Goal: Task Accomplishment & Management: Manage account settings

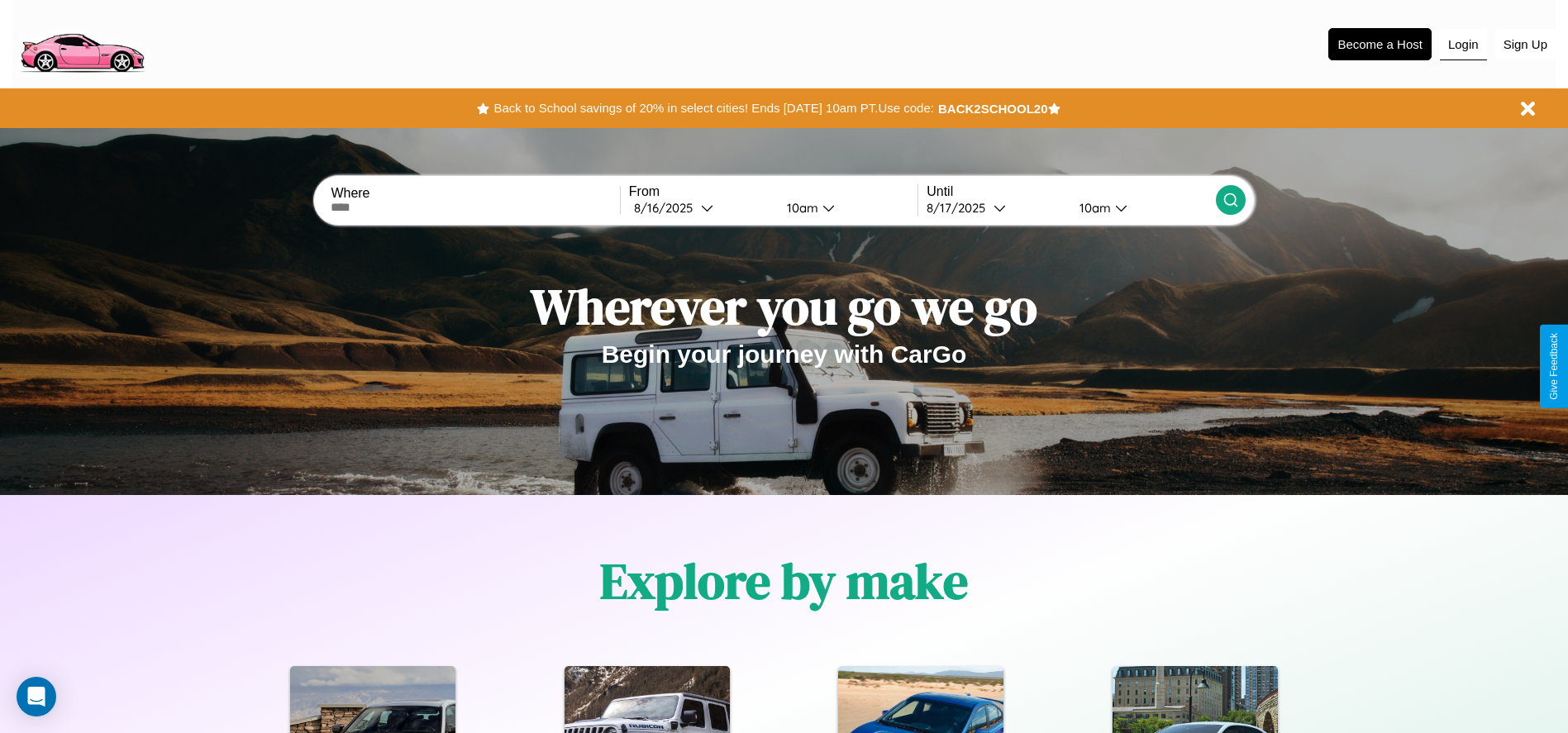
click at [1463, 43] on button "Login" at bounding box center [1464, 44] width 47 height 31
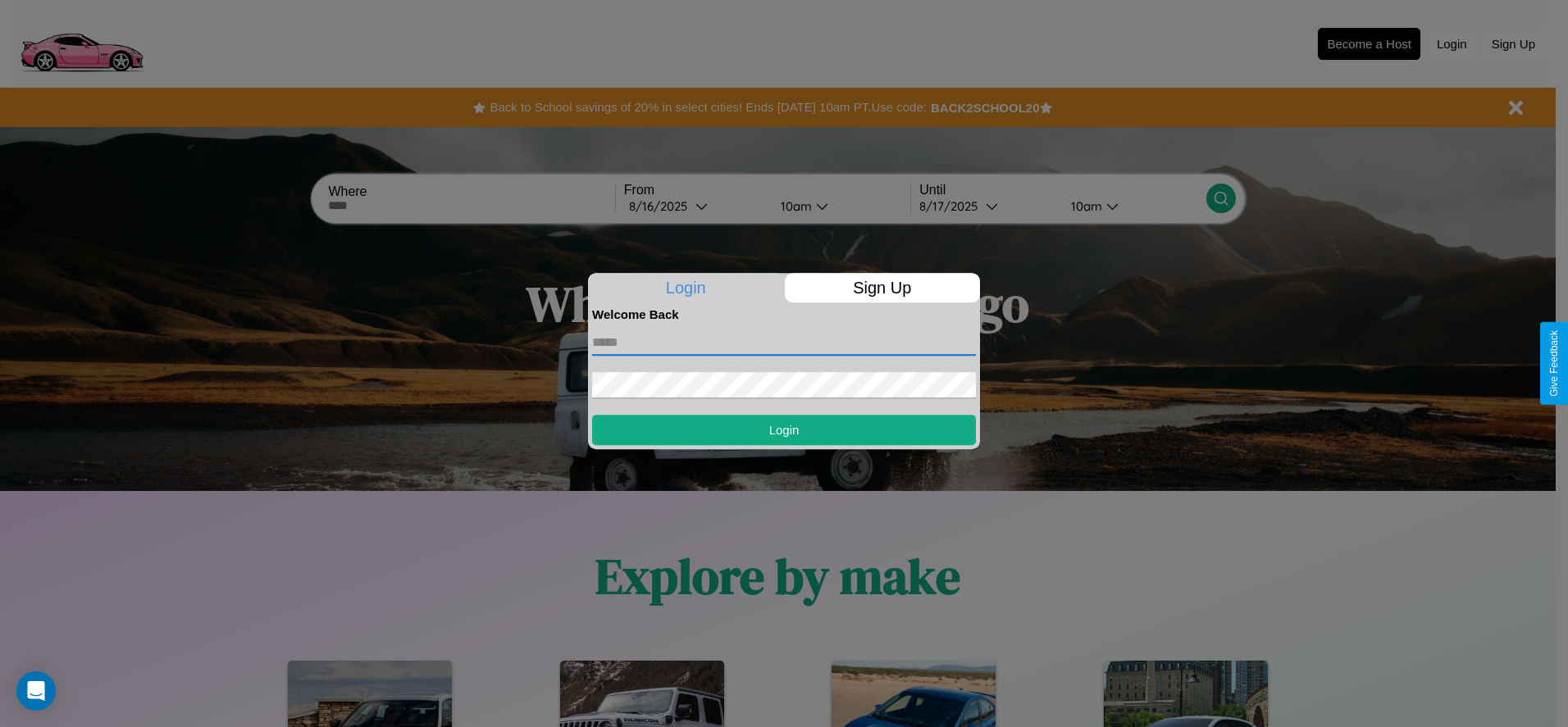
click at [784, 342] on input "text" at bounding box center [784, 342] width 384 height 26
type input "**********"
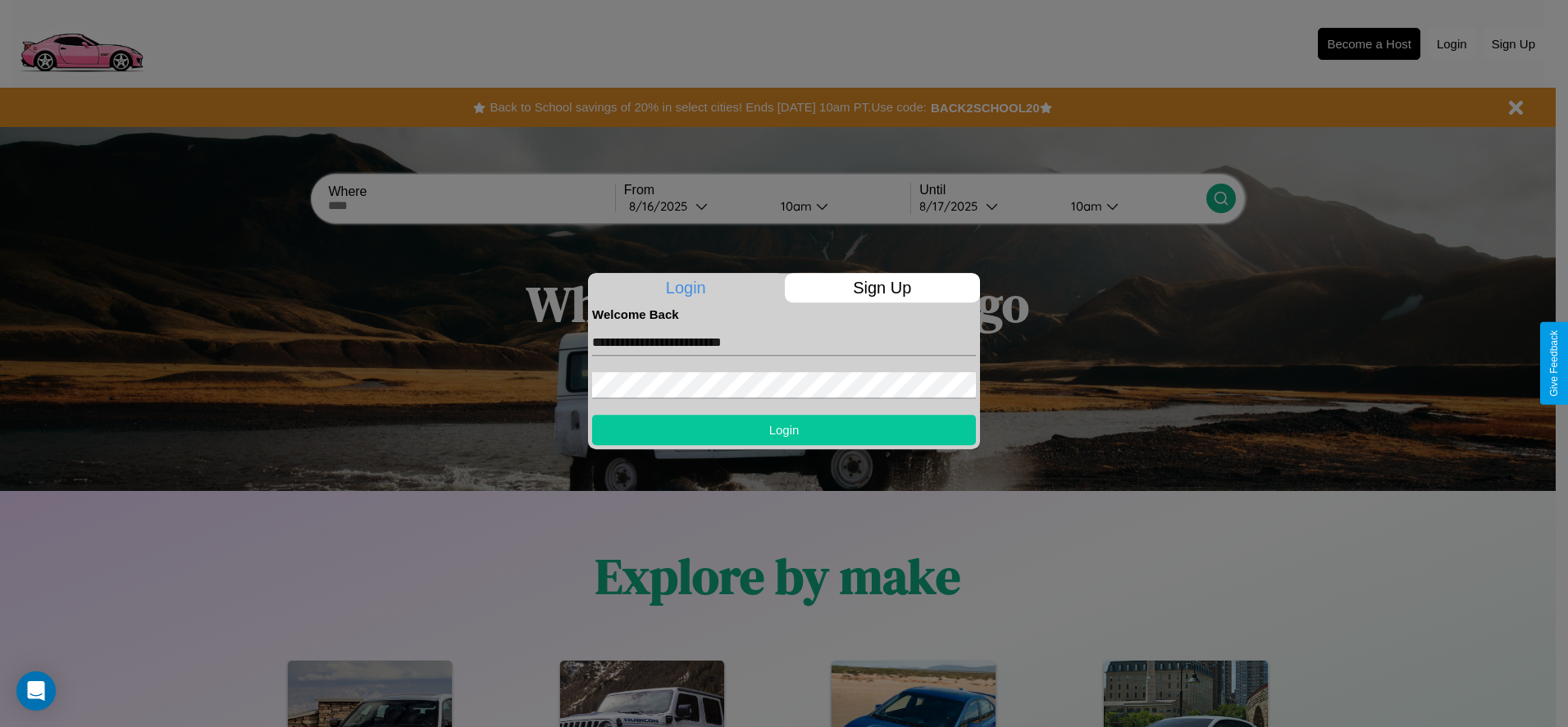
click at [784, 429] on button "Login" at bounding box center [784, 429] width 384 height 30
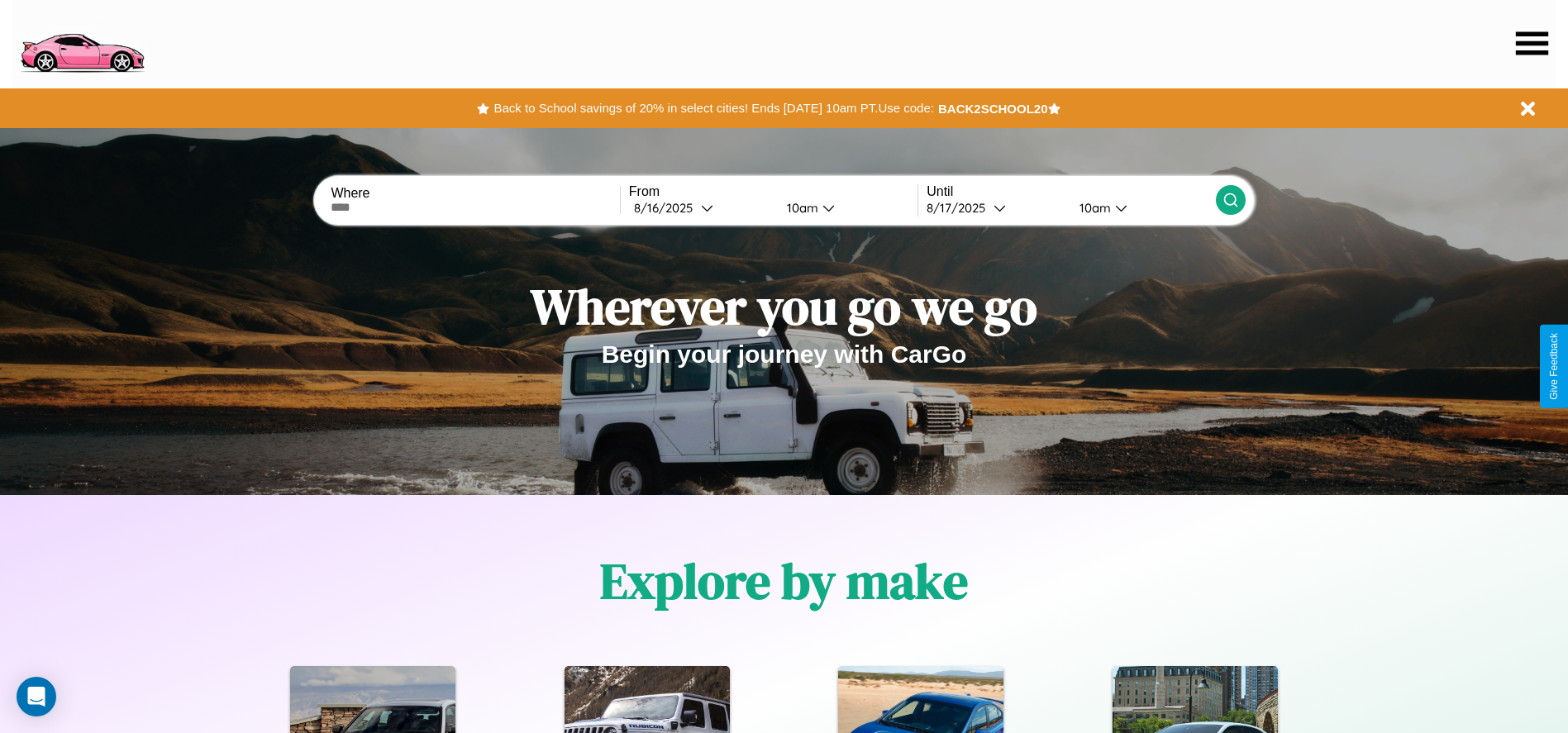
click at [1531, 43] on icon at bounding box center [1531, 43] width 32 height 23
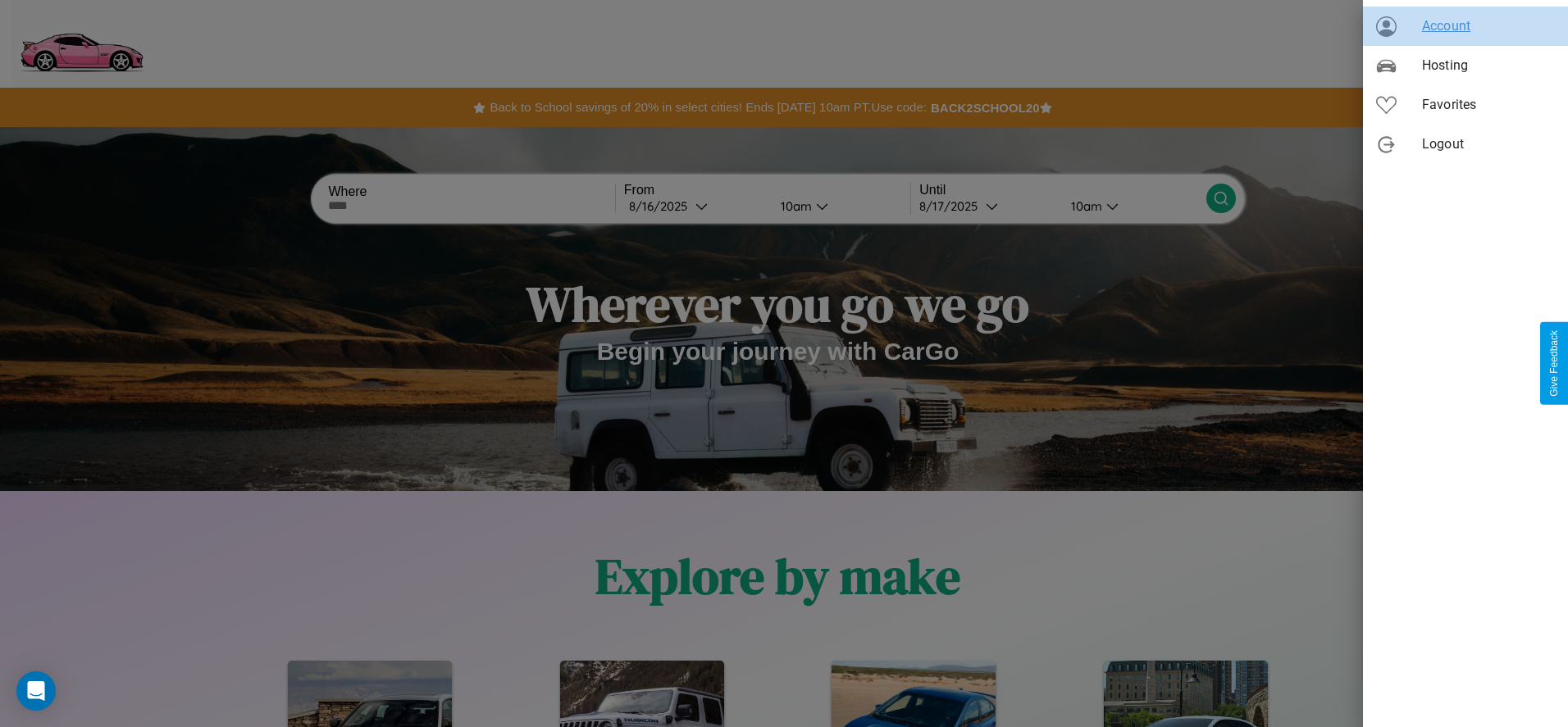
click at [1466, 26] on span "Account" at bounding box center [1489, 26] width 133 height 20
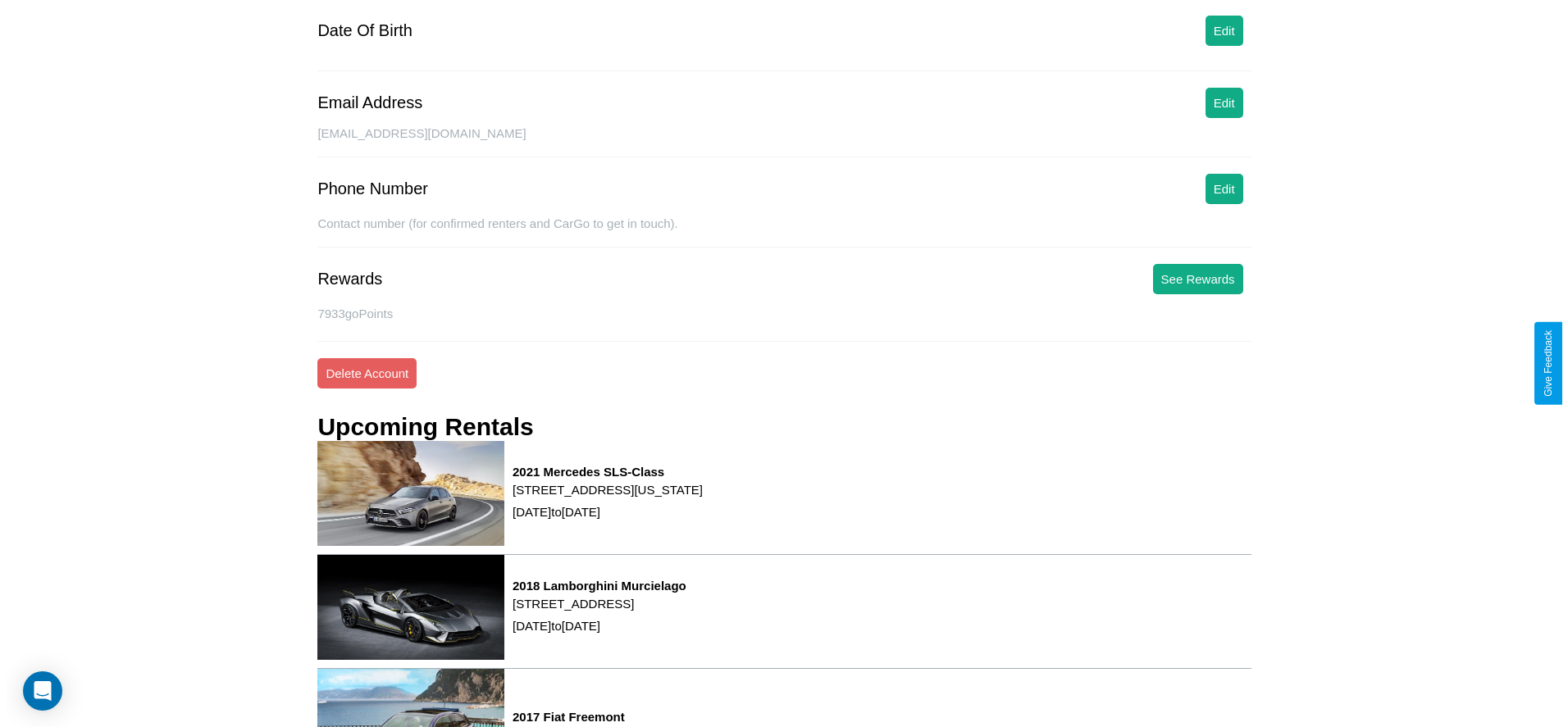
scroll to position [222, 0]
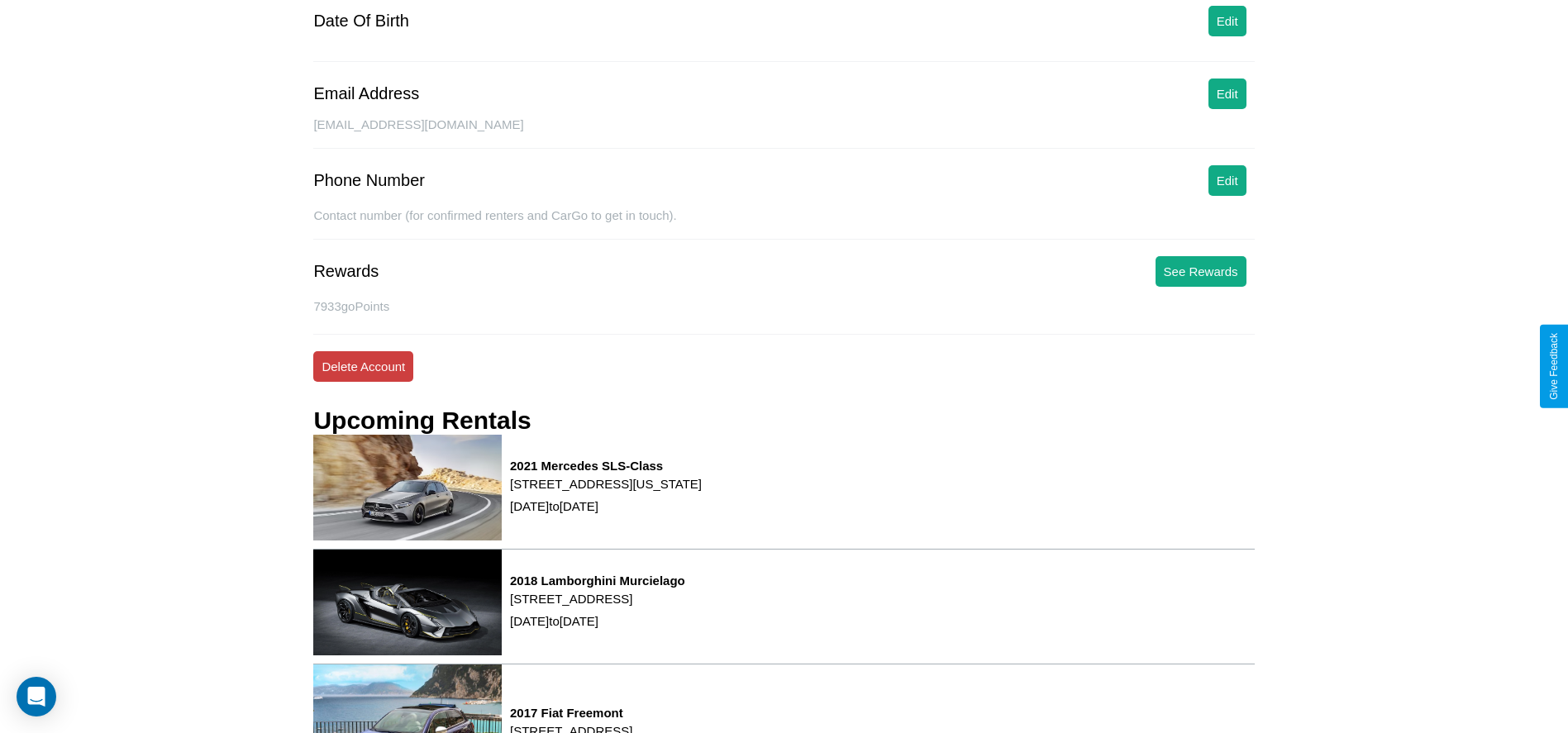
click at [363, 366] on button "Delete Account" at bounding box center [363, 366] width 100 height 30
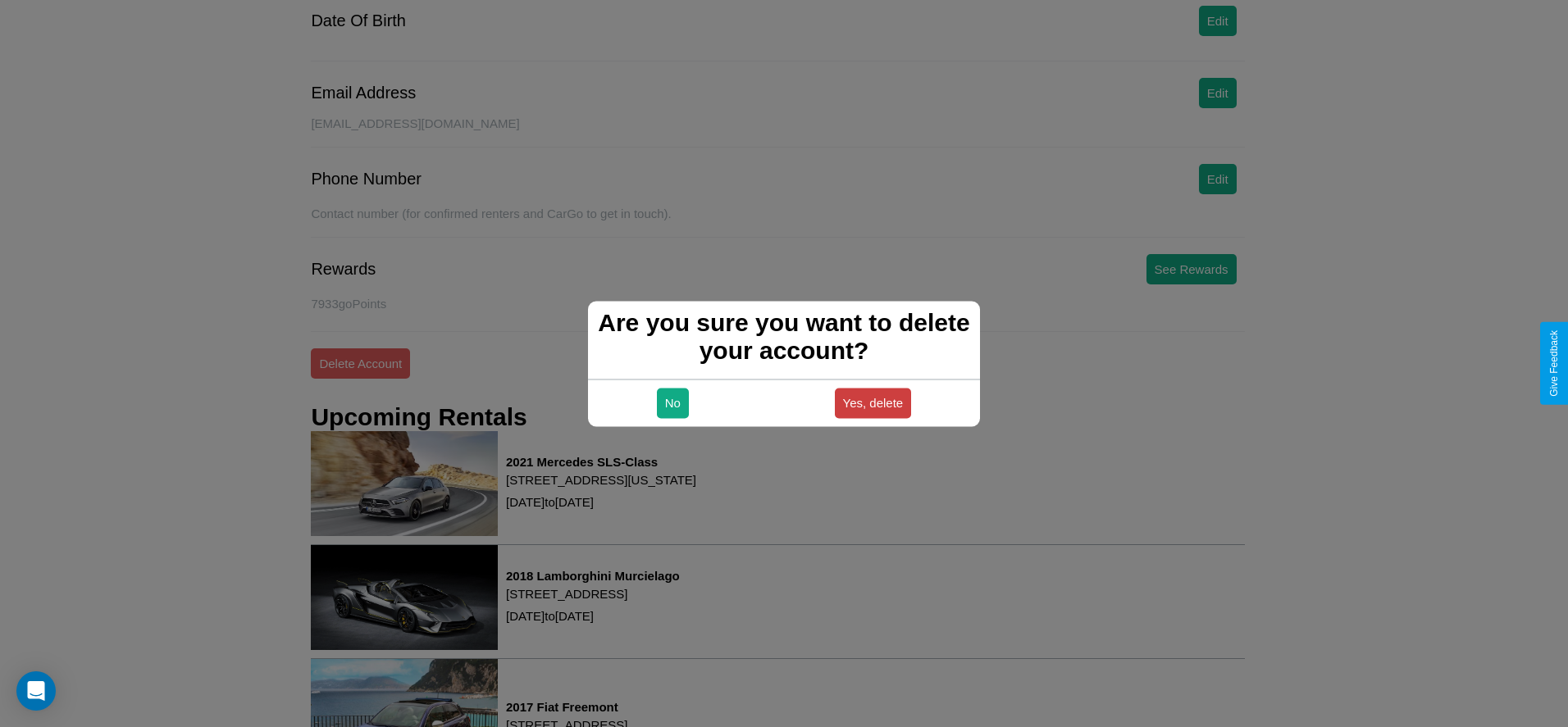
click at [872, 403] on button "Yes, delete" at bounding box center [873, 403] width 77 height 30
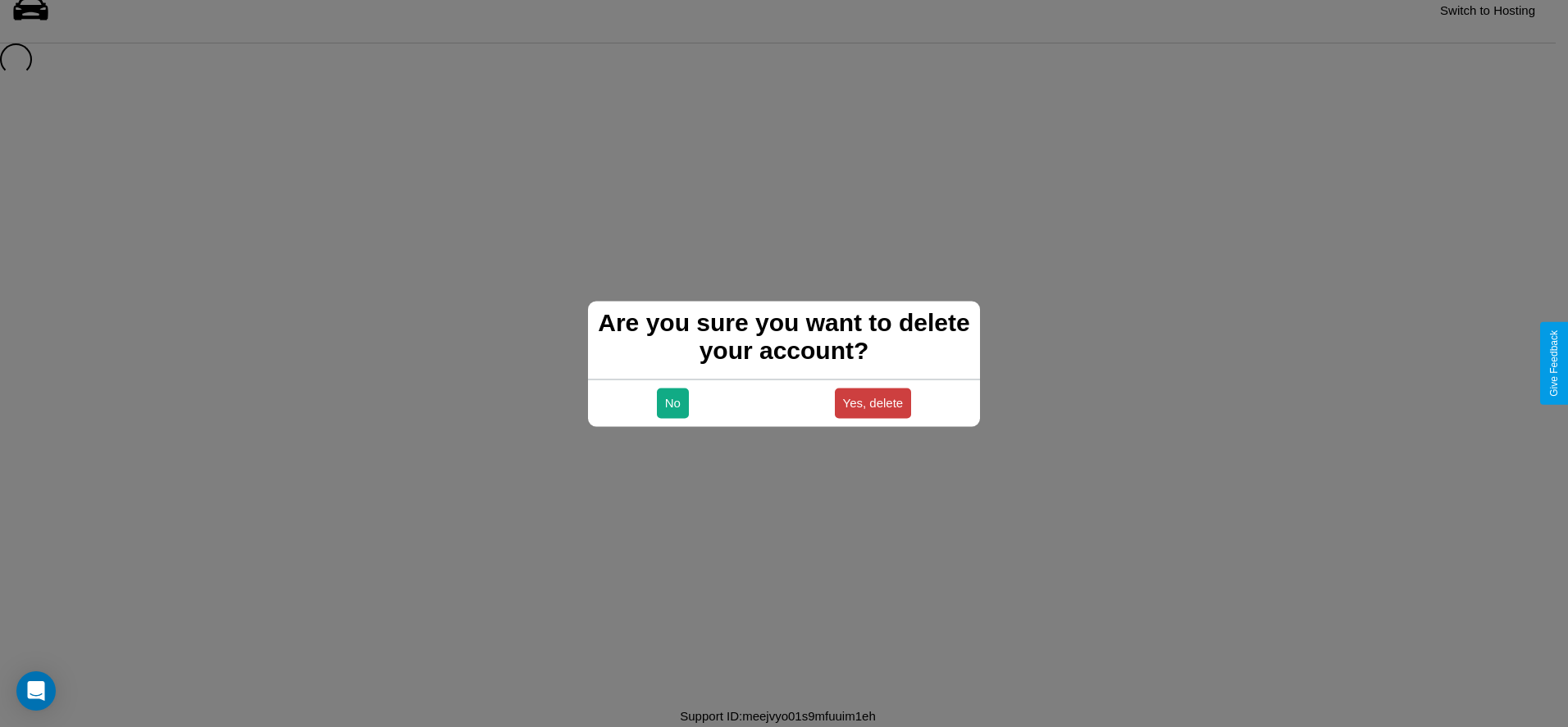
scroll to position [22, 0]
